Goal: Transaction & Acquisition: Purchase product/service

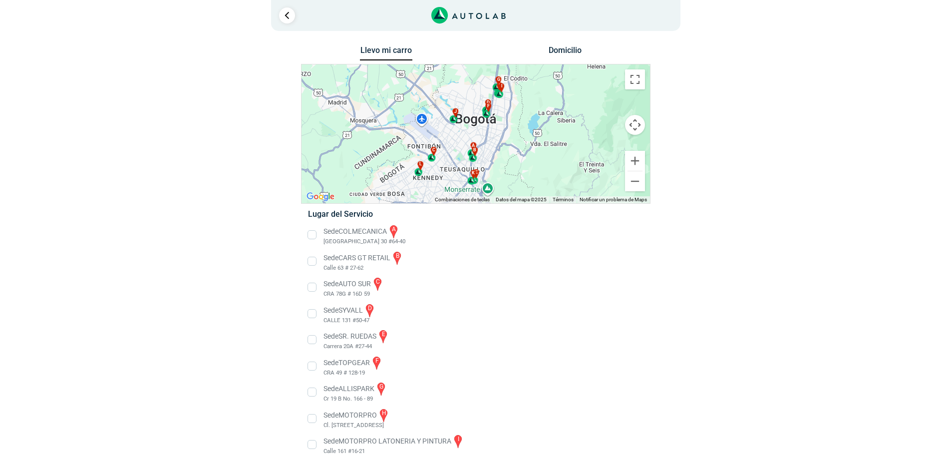
click at [376, 49] on button "Llevo mi carro" at bounding box center [386, 52] width 52 height 15
click at [559, 49] on button "Domicilio" at bounding box center [565, 52] width 52 height 14
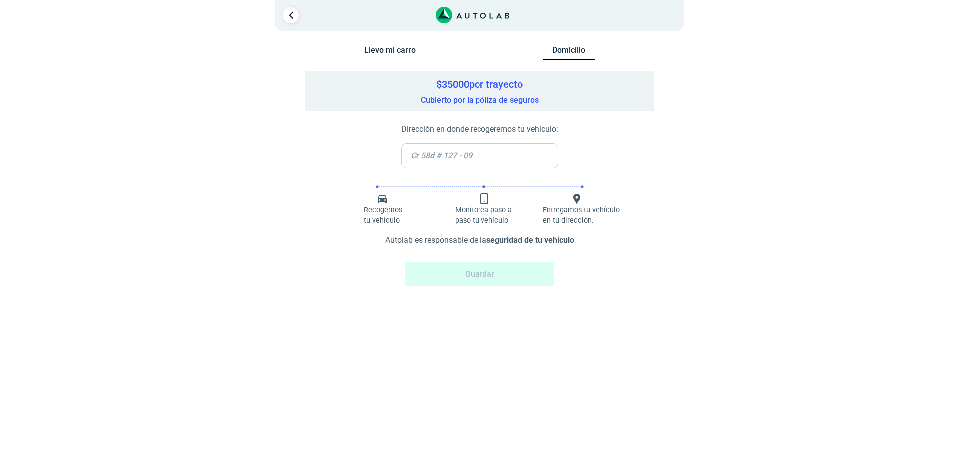
click at [378, 49] on button "Llevo mi carro" at bounding box center [390, 52] width 52 height 14
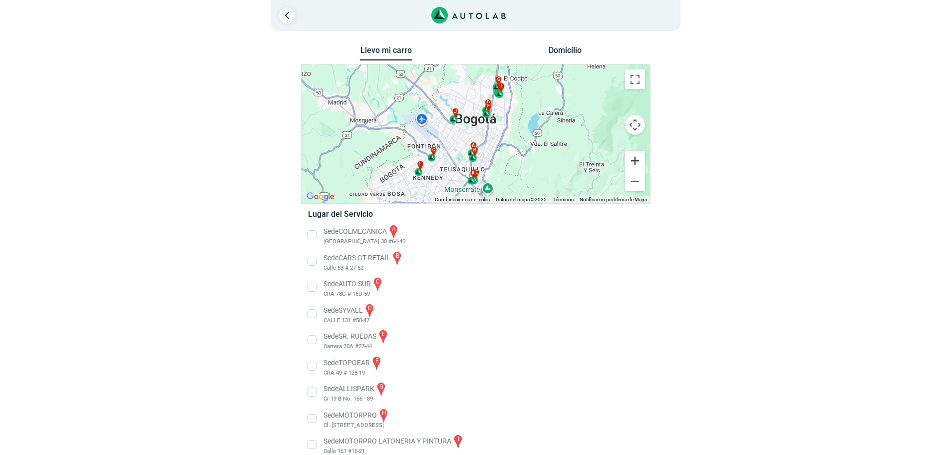
click at [632, 160] on button "Ampliar" at bounding box center [635, 161] width 20 height 20
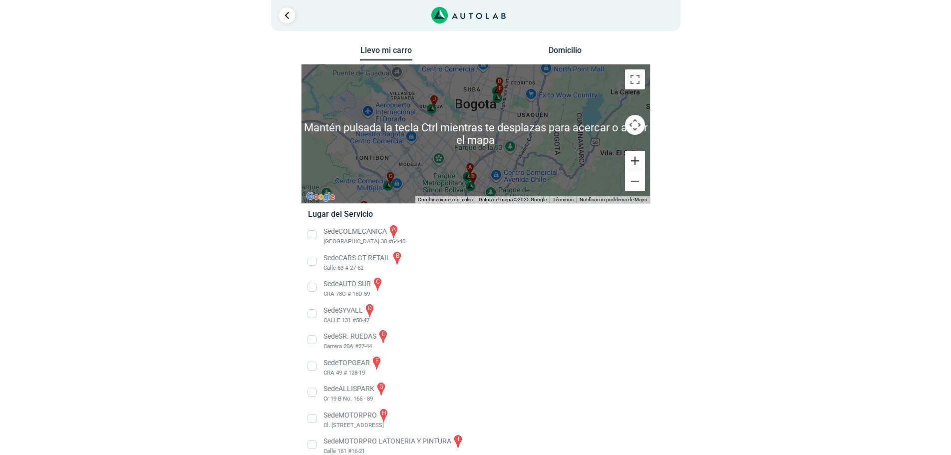
click at [636, 161] on button "Ampliar" at bounding box center [635, 161] width 20 height 20
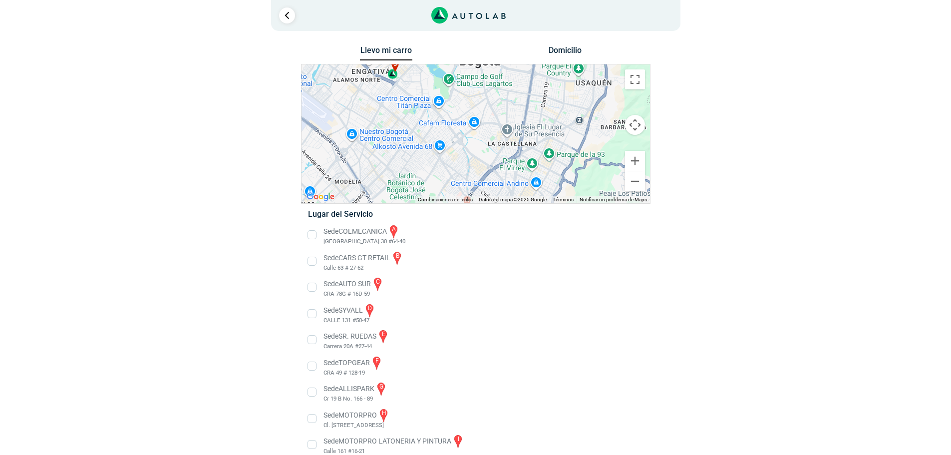
drag, startPoint x: 525, startPoint y: 177, endPoint x: 554, endPoint y: 79, distance: 102.1
click at [554, 79] on div "a b c d e f g" at bounding box center [476, 133] width 349 height 139
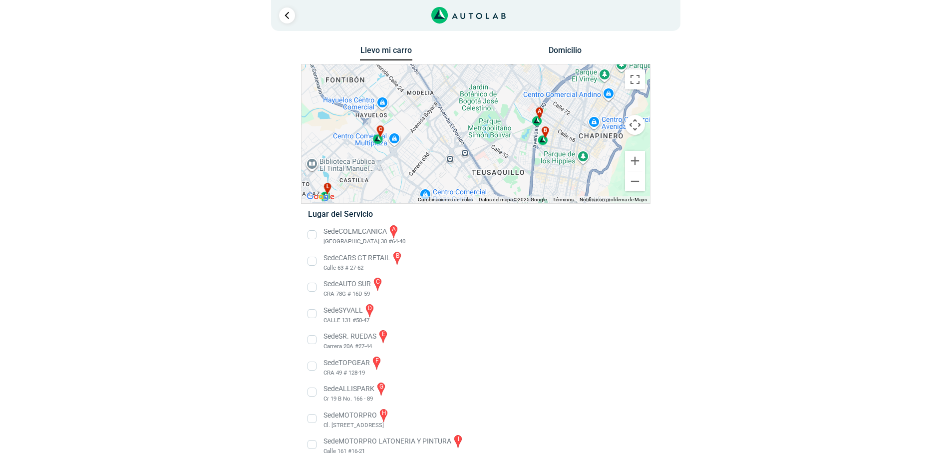
drag, startPoint x: 477, startPoint y: 139, endPoint x: 526, endPoint y: 145, distance: 49.8
click at [526, 145] on div "a b c d e f g" at bounding box center [476, 133] width 349 height 139
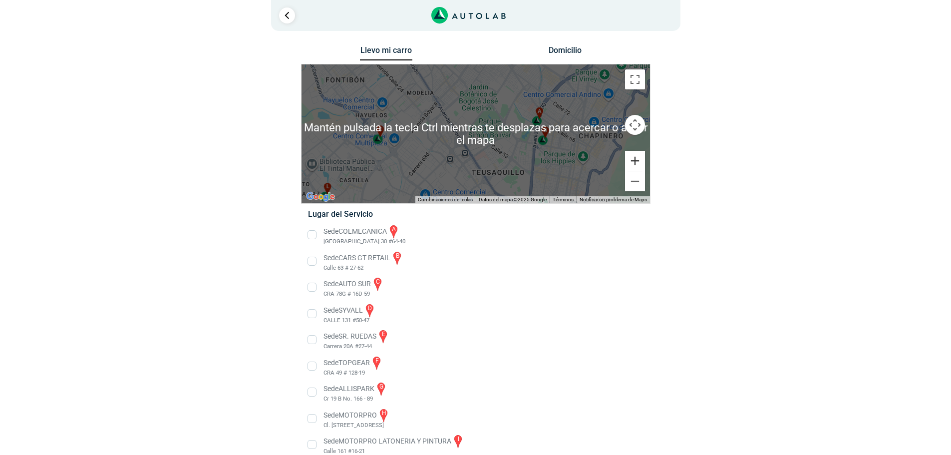
click at [632, 159] on button "Ampliar" at bounding box center [635, 161] width 20 height 20
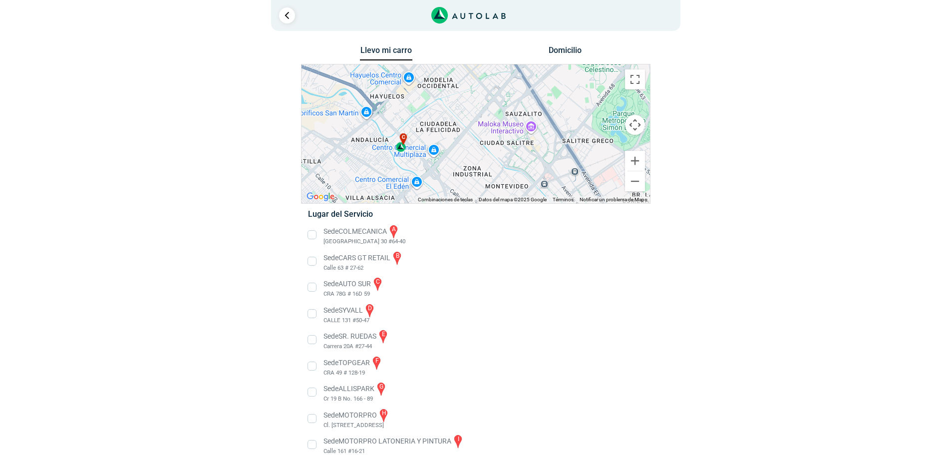
drag, startPoint x: 384, startPoint y: 162, endPoint x: 514, endPoint y: 160, distance: 129.9
click at [514, 160] on div "a b c d e f g" at bounding box center [476, 133] width 349 height 139
click at [289, 16] on link "Ir al paso anterior" at bounding box center [287, 15] width 16 height 16
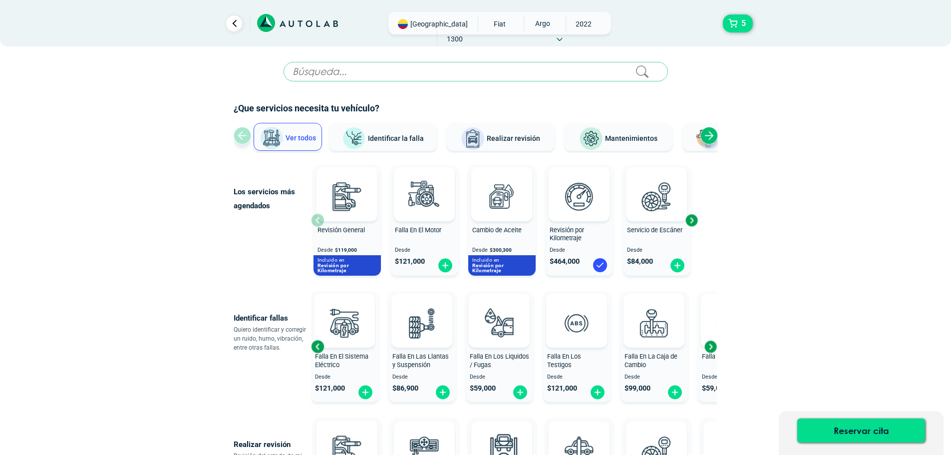
click at [501, 142] on span "Realizar revisión" at bounding box center [513, 138] width 53 height 8
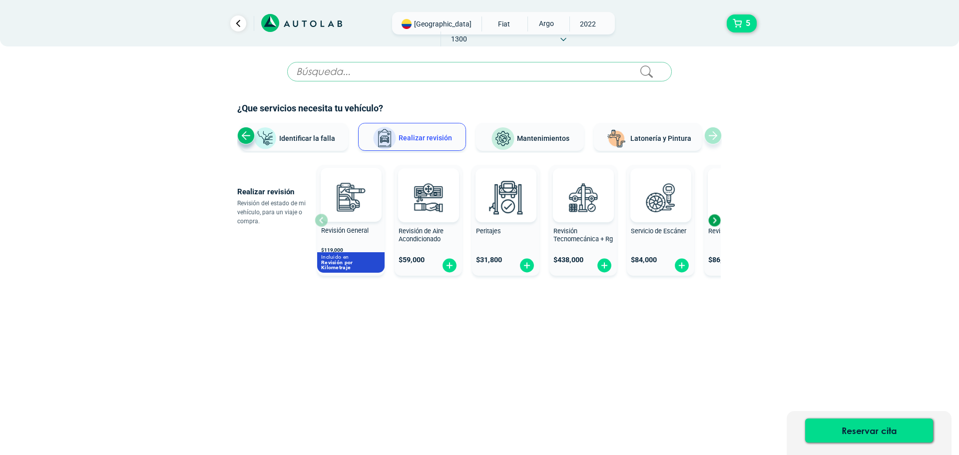
click at [543, 141] on span "Mantenimientos" at bounding box center [543, 138] width 52 height 8
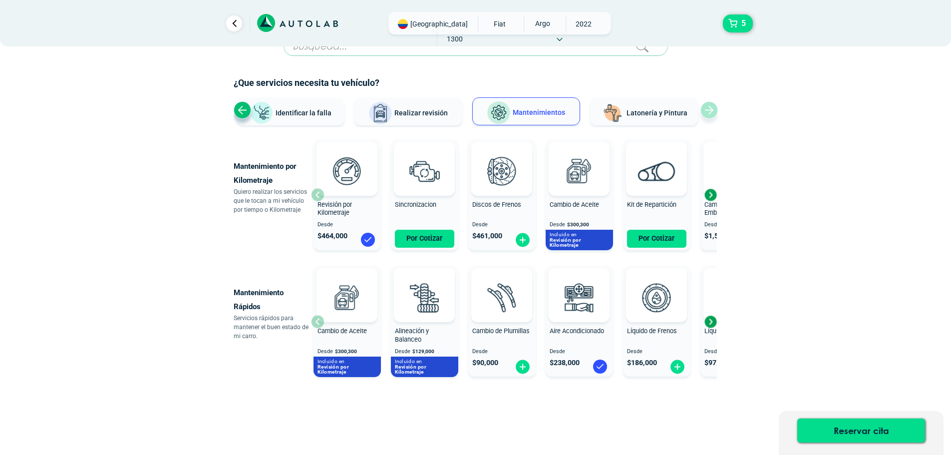
scroll to position [39, 0]
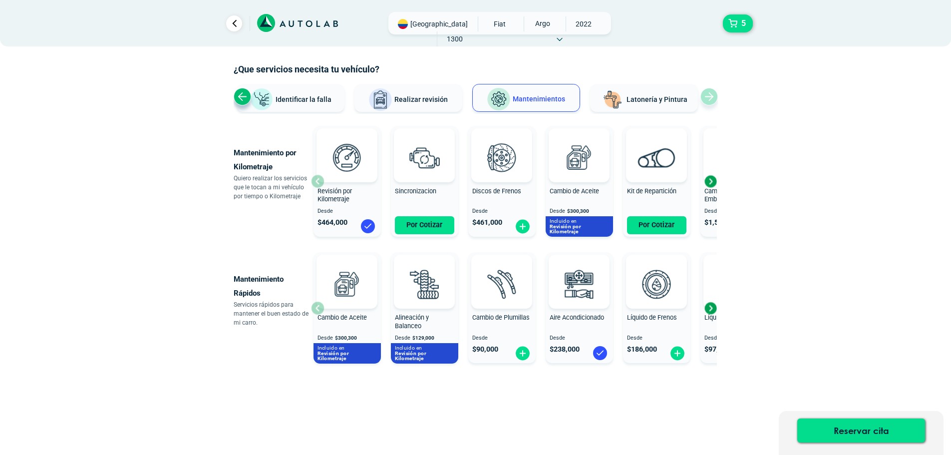
click at [670, 103] on span "Latonería y Pintura" at bounding box center [657, 99] width 61 height 8
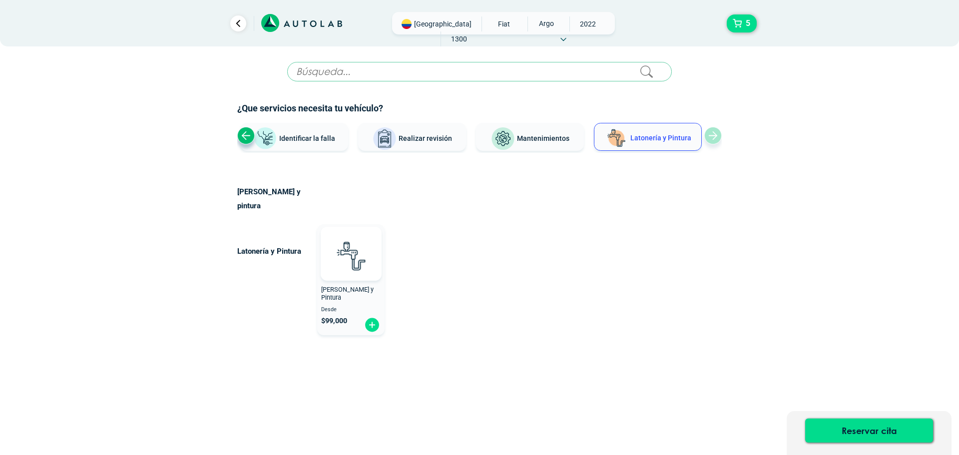
click at [431, 138] on span "Realizar revisión" at bounding box center [424, 138] width 53 height 8
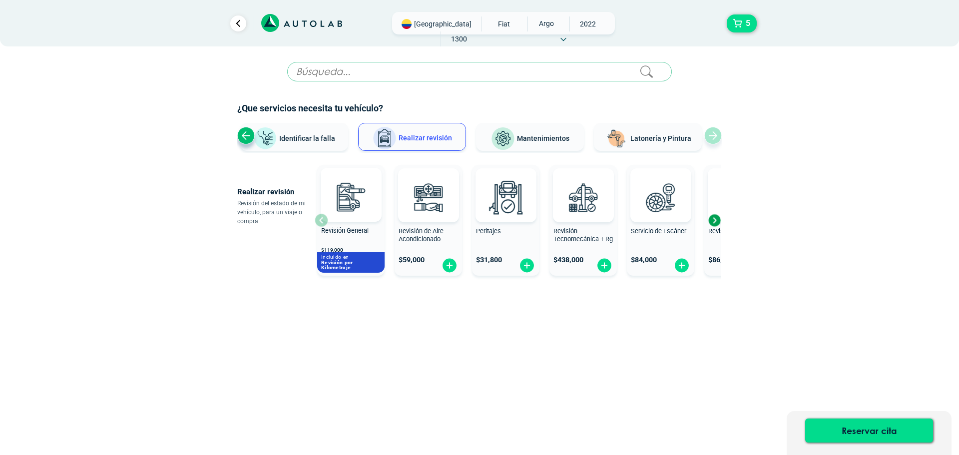
click at [535, 141] on span "Mantenimientos" at bounding box center [543, 138] width 52 height 8
